Goal: Find specific fact: Find specific fact

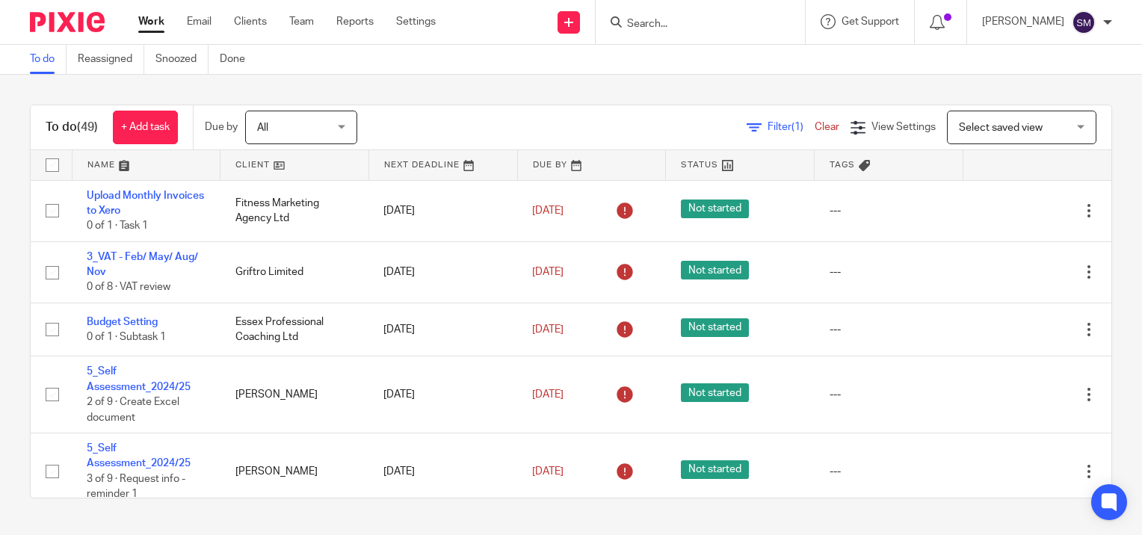
click at [726, 18] on input "Search" at bounding box center [693, 24] width 135 height 13
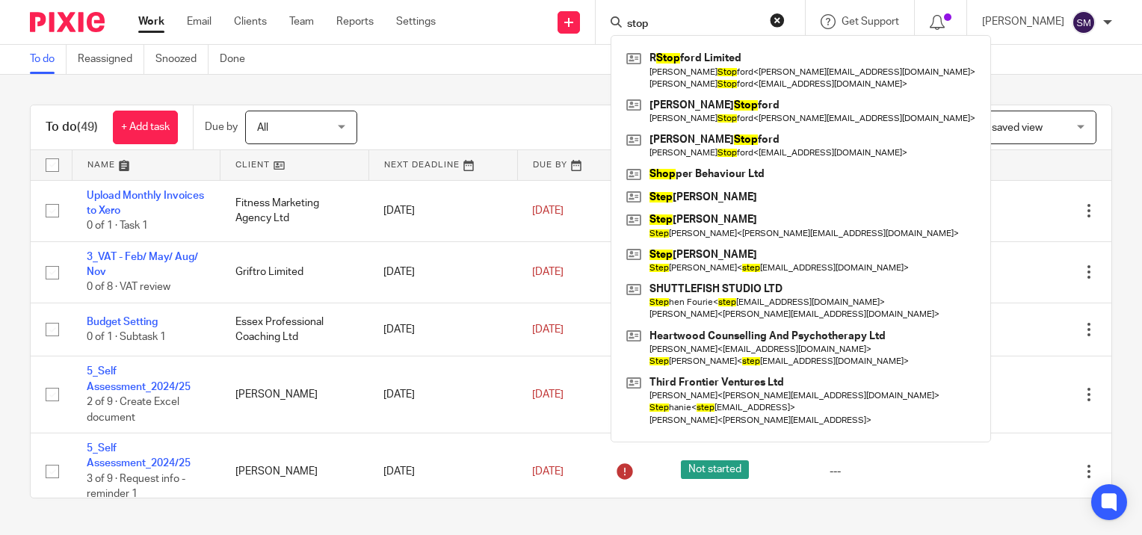
type input "stop"
click button "submit" at bounding box center [0, 0] width 0 height 0
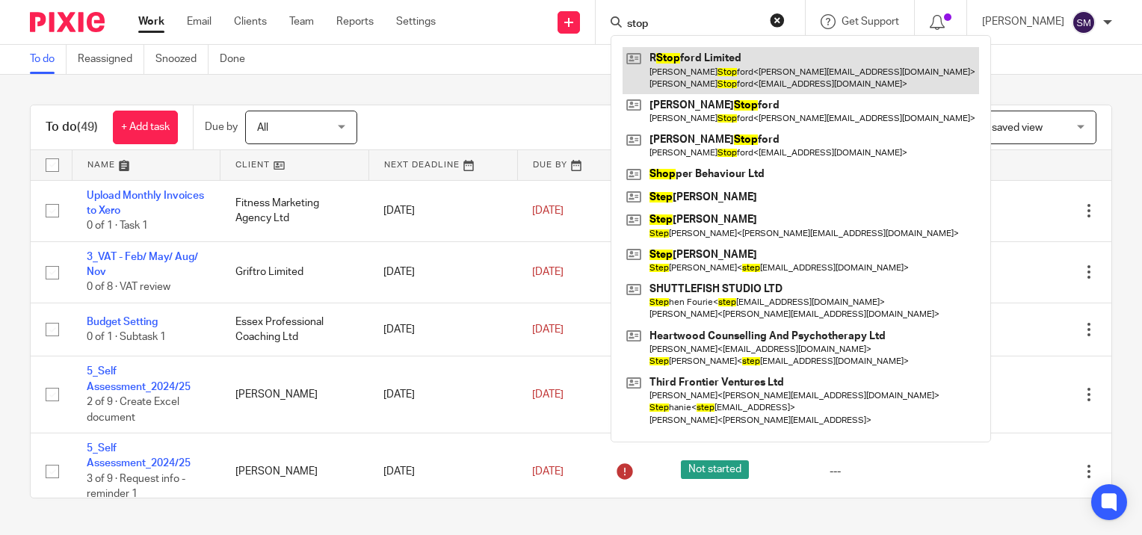
click at [677, 69] on link at bounding box center [801, 70] width 357 height 46
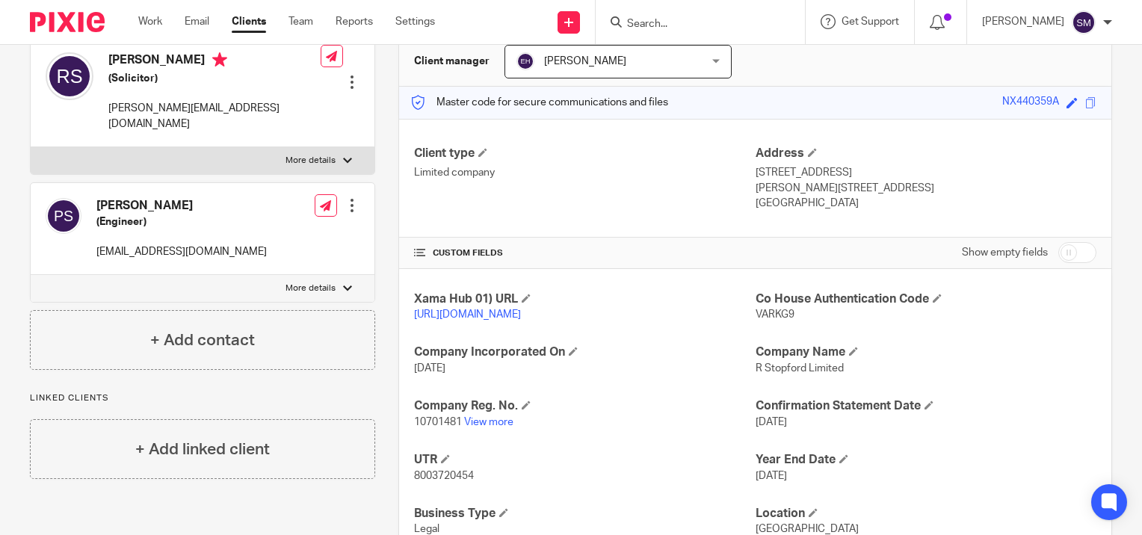
scroll to position [218, 0]
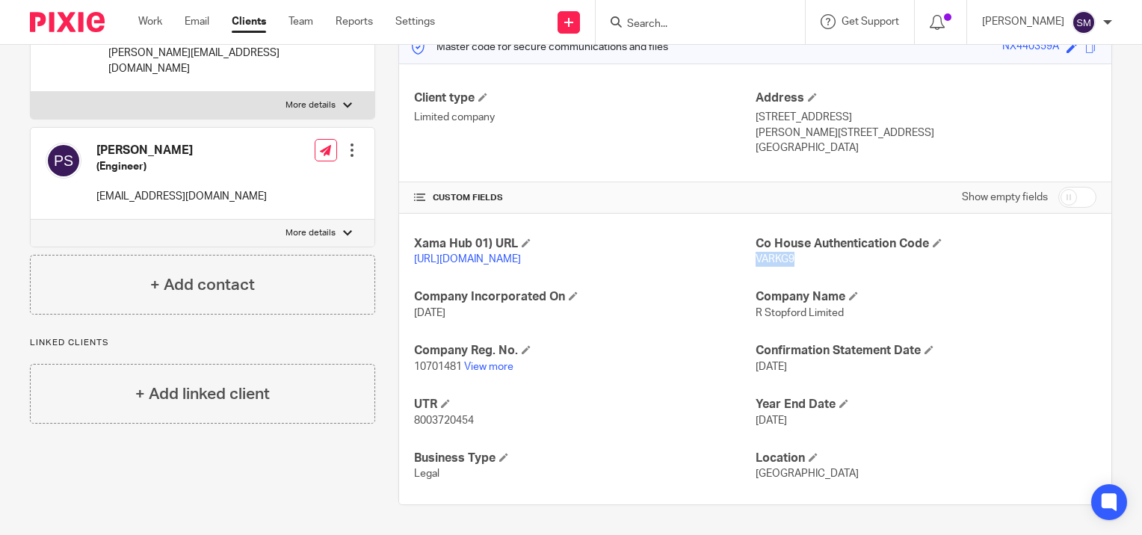
drag, startPoint x: 787, startPoint y: 245, endPoint x: 751, endPoint y: 244, distance: 35.9
click at [756, 254] on span "VARKG9" at bounding box center [775, 259] width 39 height 10
copy span "VARKG9"
